Goal: Transaction & Acquisition: Purchase product/service

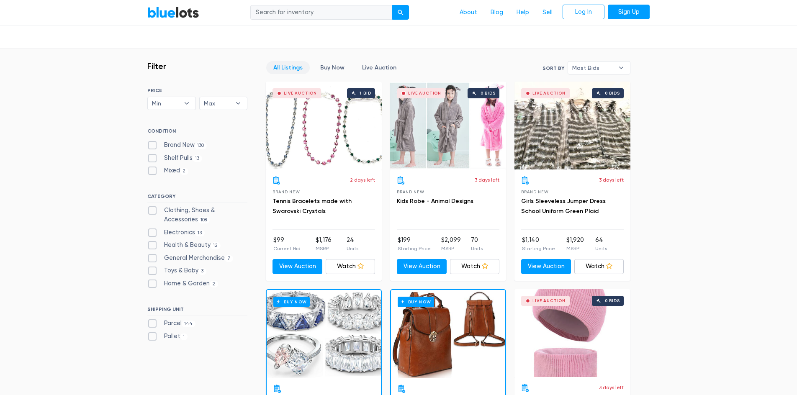
scroll to position [209, 0]
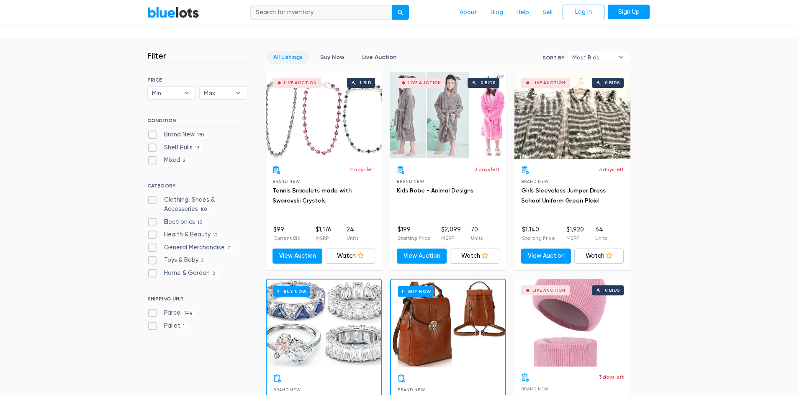
click at [153, 136] on label "Brand New 130" at bounding box center [176, 134] width 59 height 9
click at [153, 136] on New"] "Brand New 130" at bounding box center [149, 132] width 5 height 5
checkbox New"] "true"
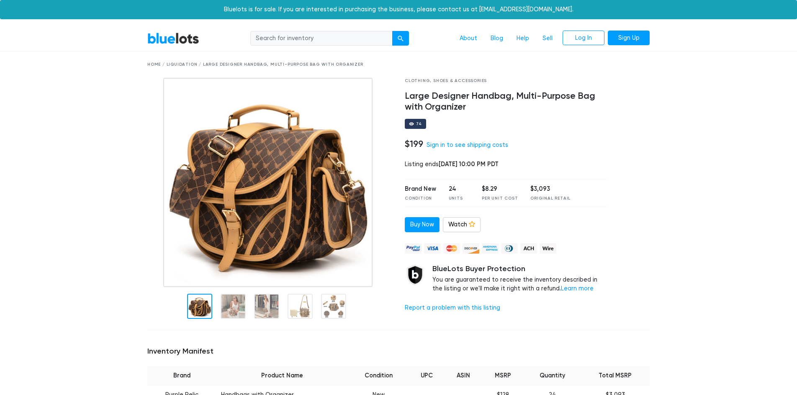
click at [217, 165] on img at bounding box center [267, 182] width 209 height 209
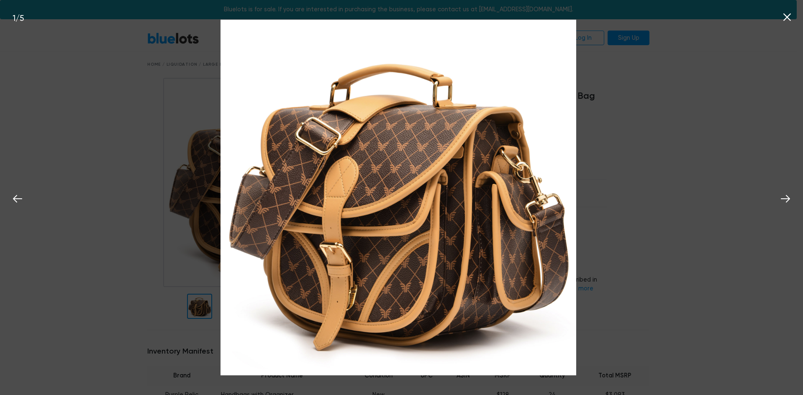
click at [611, 164] on div "1 / 5" at bounding box center [401, 197] width 803 height 395
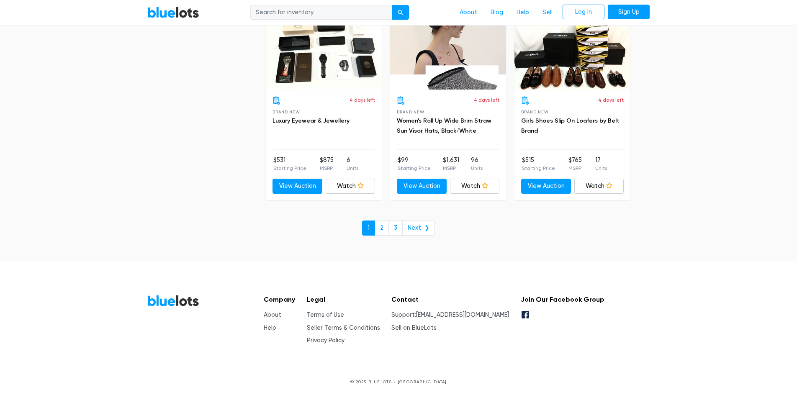
scroll to position [3606, 0]
click at [395, 230] on link "3" at bounding box center [395, 227] width 14 height 15
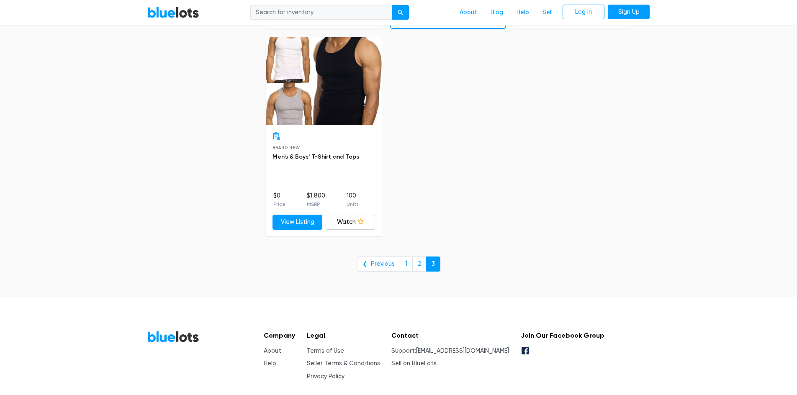
scroll to position [3182, 0]
